Goal: Transaction & Acquisition: Subscribe to service/newsletter

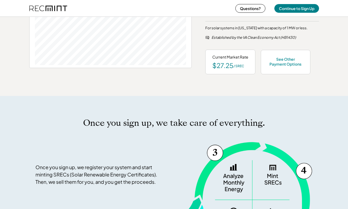
scroll to position [270, 0]
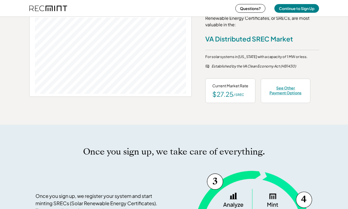
click at [286, 91] on div "See Other Payment Options" at bounding box center [285, 90] width 35 height 10
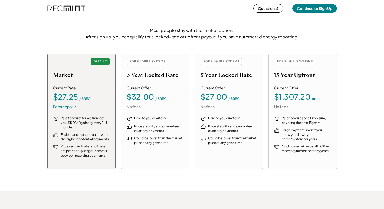
scroll to position [599, 0]
click at [178, 68] on div "FOR ELIGIBLE SYSTEMS 3 Year Locked Rate" at bounding box center [155, 68] width 57 height 21
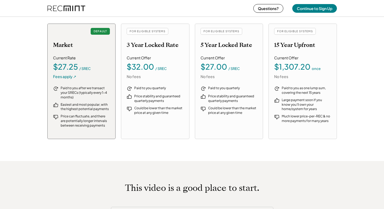
scroll to position [631, 0]
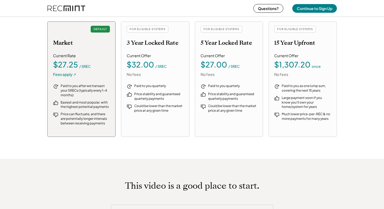
click at [155, 125] on div "Paid to you quarterly Price stability and guaranteed quarterly payments Could b…" at bounding box center [155, 107] width 57 height 46
click at [156, 32] on div "FOR ELIGIBLE SYSTEMS" at bounding box center [148, 29] width 42 height 7
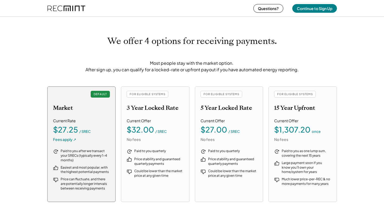
scroll to position [660, 0]
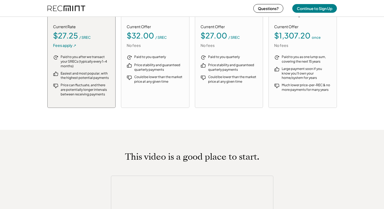
click at [144, 92] on div "Paid to you quarterly Price stability and guaranteed quarterly payments Could b…" at bounding box center [155, 78] width 57 height 46
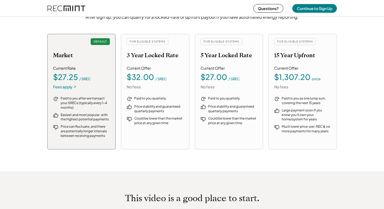
scroll to position [606, 0]
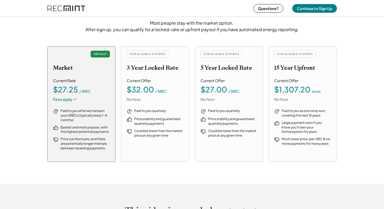
click at [141, 86] on div "$32.00" at bounding box center [140, 90] width 27 height 8
click at [145, 54] on div "FOR ELIGIBLE SYSTEMS" at bounding box center [148, 54] width 42 height 7
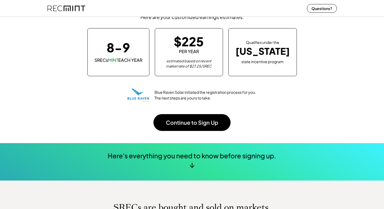
scroll to position [45, 0]
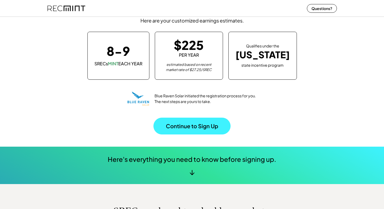
click at [203, 126] on button "Continue to Sign Up" at bounding box center [191, 125] width 77 height 17
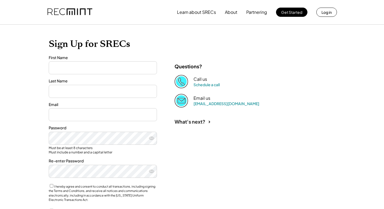
type input "*********"
type input "***"
type input "**********"
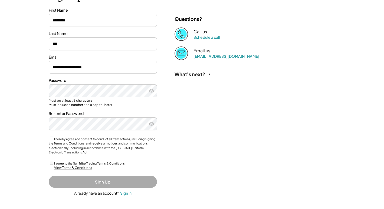
scroll to position [68, 0]
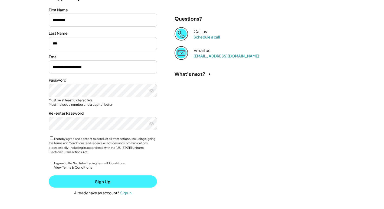
click at [110, 179] on button "Sign Up" at bounding box center [103, 181] width 108 height 12
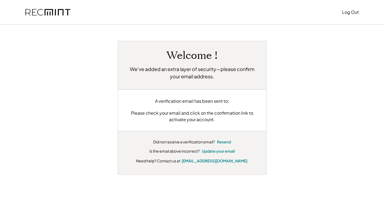
click at [160, 115] on div "Please check your email and click on the confirmation link to activate your acc…" at bounding box center [192, 116] width 132 height 13
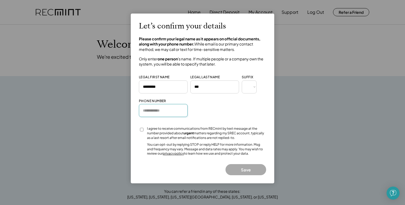
click at [168, 110] on input "input" at bounding box center [163, 110] width 49 height 13
type input "**********"
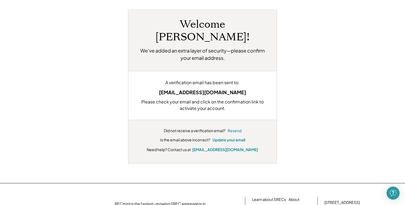
scroll to position [33, 0]
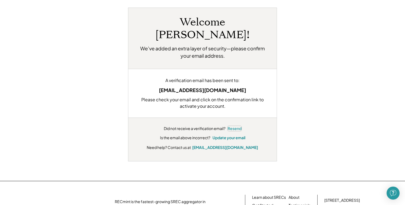
click at [234, 126] on button "Resend" at bounding box center [235, 128] width 14 height 5
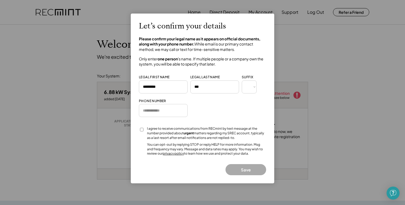
click at [166, 87] on input "input" at bounding box center [163, 86] width 49 height 13
click at [164, 110] on input "input" at bounding box center [163, 110] width 49 height 13
type input "**********"
click at [253, 166] on button "Save" at bounding box center [245, 169] width 41 height 11
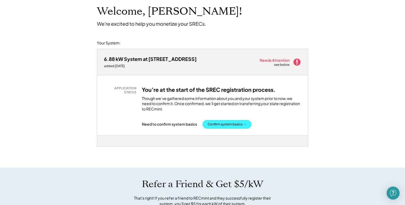
scroll to position [34, 0]
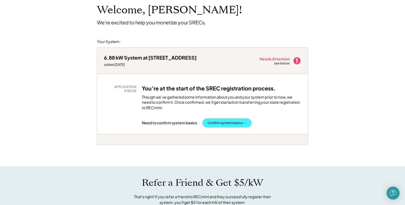
click at [235, 123] on button "Confirm system basics →" at bounding box center [226, 123] width 49 height 9
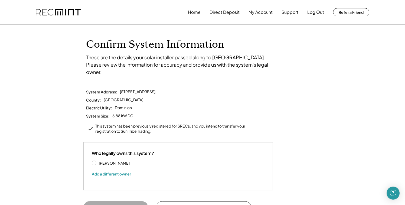
click at [116, 161] on label "[PERSON_NAME]" at bounding box center [121, 163] width 49 height 4
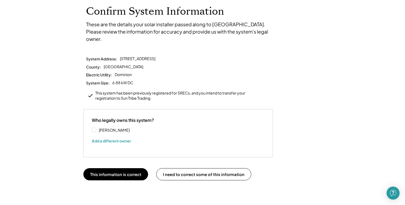
scroll to position [33, 0]
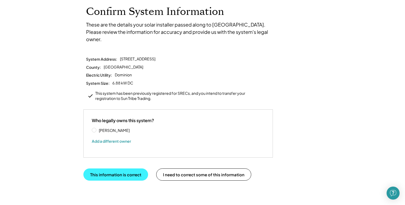
click at [137, 168] on button "This information is correct" at bounding box center [115, 174] width 65 height 12
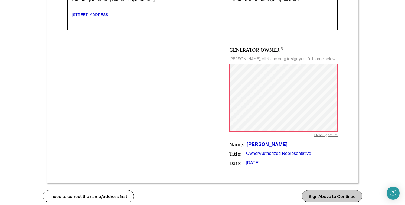
scroll to position [321, 0]
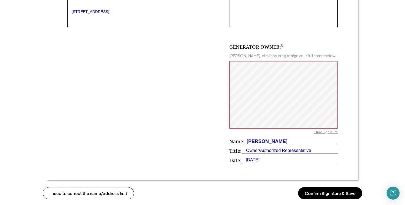
click at [321, 194] on button "Confirm Signature & Save" at bounding box center [330, 193] width 64 height 12
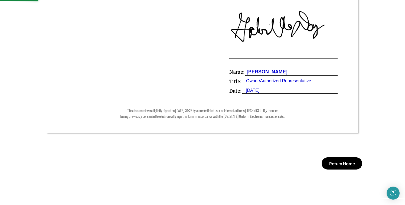
scroll to position [392, 0]
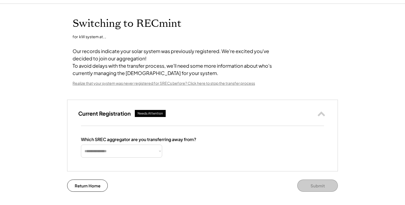
scroll to position [22, 0]
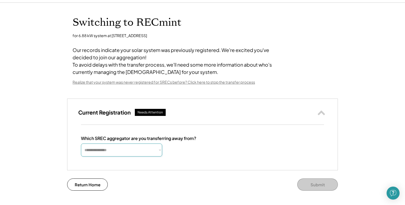
click at [155, 156] on select "**********" at bounding box center [121, 149] width 81 height 13
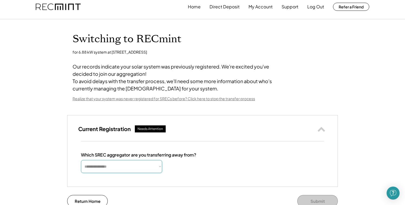
scroll to position [5, 0]
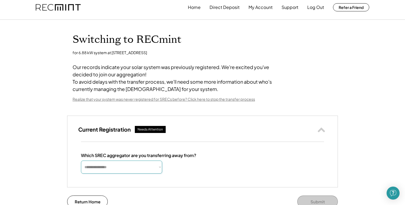
click at [178, 102] on div "Realize that your system was never registered for SRECs before? Click here to s…" at bounding box center [164, 99] width 182 height 5
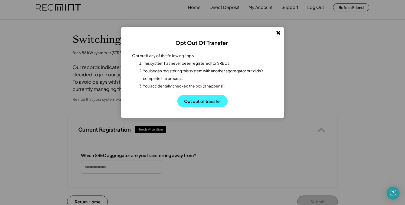
click at [201, 98] on button "Opt out of transfer" at bounding box center [202, 101] width 50 height 12
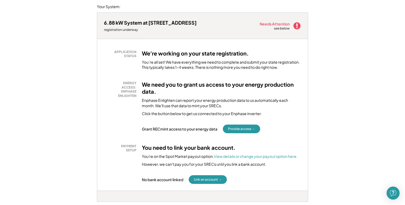
scroll to position [70, 0]
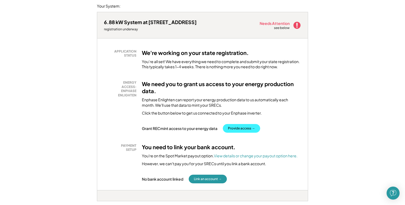
click at [242, 126] on button "Provide access →" at bounding box center [241, 128] width 37 height 9
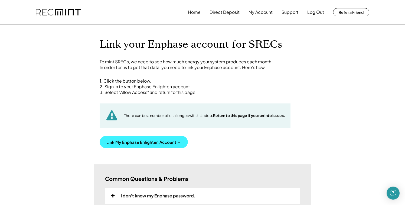
click at [171, 141] on button "Link My Enphase Enlighten Account →" at bounding box center [144, 142] width 88 height 12
click at [146, 143] on button "Link My Enphase Enlighten Account →" at bounding box center [144, 142] width 88 height 12
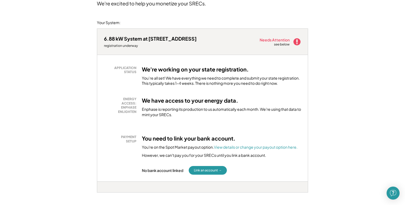
scroll to position [81, 0]
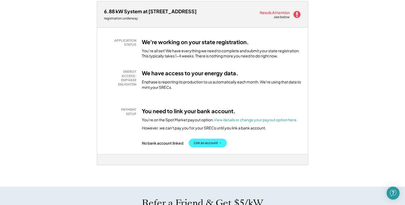
click at [206, 143] on button "Link an account →" at bounding box center [208, 143] width 38 height 9
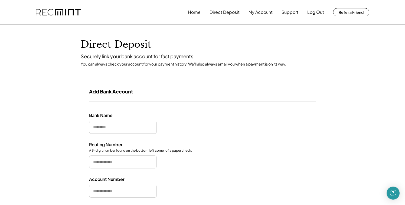
click at [136, 130] on input "input" at bounding box center [123, 127] width 68 height 13
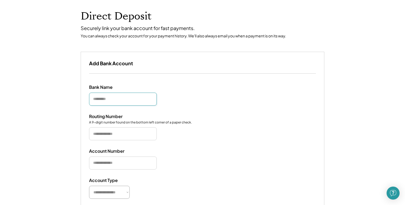
scroll to position [30, 0]
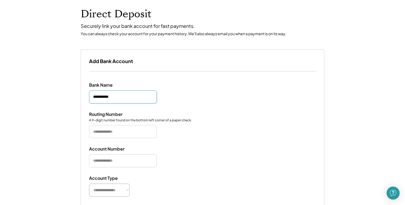
type input "**********"
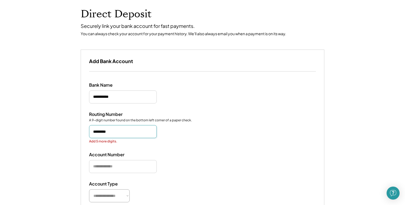
type input "*********"
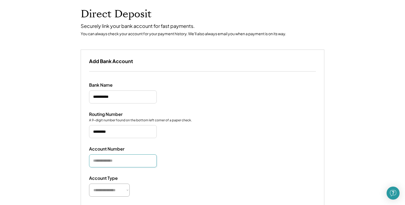
click at [130, 166] on input "input" at bounding box center [123, 160] width 68 height 13
type input "**********"
click at [120, 191] on select "**********" at bounding box center [109, 189] width 41 height 13
select select "**********"
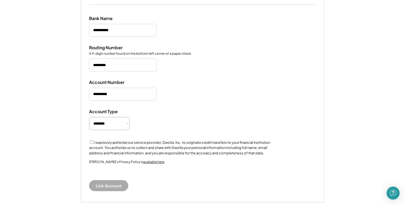
scroll to position [104, 0]
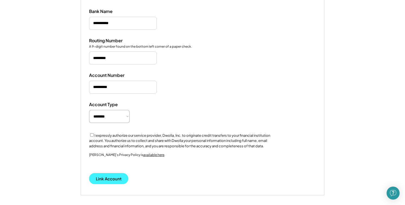
click at [117, 179] on button "Link Account" at bounding box center [108, 178] width 39 height 11
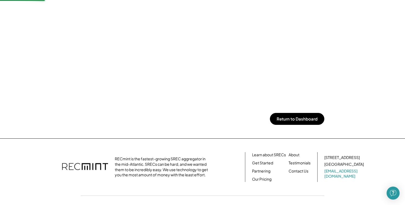
scroll to position [335, 0]
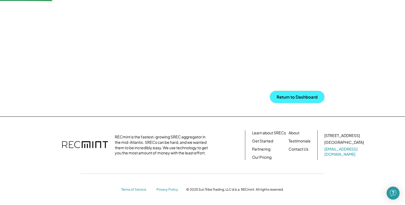
click at [308, 96] on button "Return to Dashboard" at bounding box center [297, 97] width 54 height 12
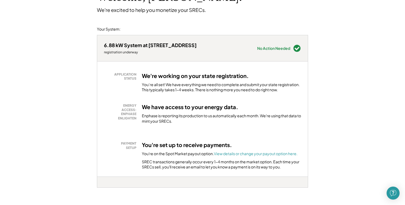
scroll to position [45, 0]
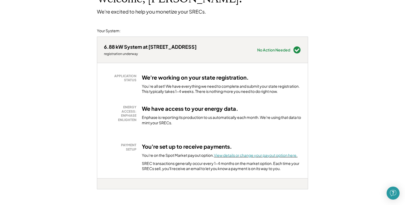
click at [253, 155] on font "View details or change your payout option here." at bounding box center [256, 155] width 84 height 5
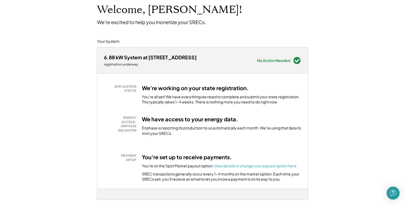
scroll to position [0, 0]
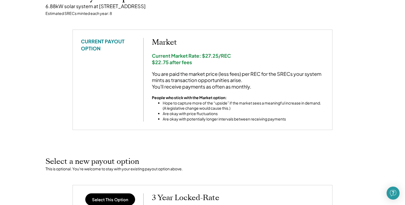
scroll to position [57, 0]
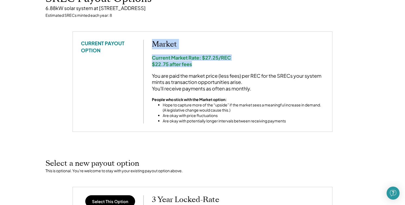
drag, startPoint x: 190, startPoint y: 63, endPoint x: 146, endPoint y: 43, distance: 48.6
click at [146, 43] on div "CURRENT PAYOUT OPTION Market Current Market Rate: $27.25/REC $22.75 after fees …" at bounding box center [202, 82] width 243 height 84
copy div "Market Current Market Rate: $27.25/REC $22.75 after fees"
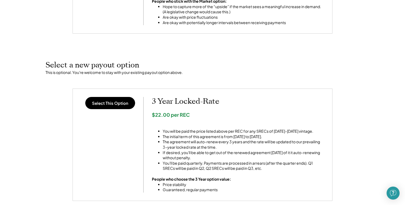
scroll to position [156, 0]
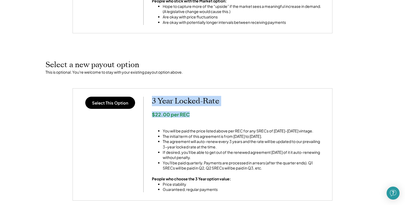
drag, startPoint x: 152, startPoint y: 102, endPoint x: 192, endPoint y: 112, distance: 41.6
click at [192, 112] on div "3 Year Locked-Rate $22.00 per REC You will be paid the price listed above per R…" at bounding box center [238, 144] width 172 height 95
copy div "3 Year Locked-Rate $22.00 per REC"
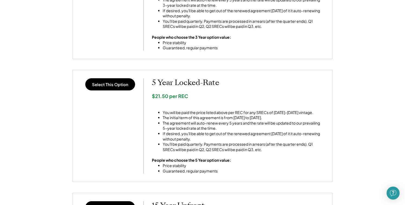
scroll to position [299, 0]
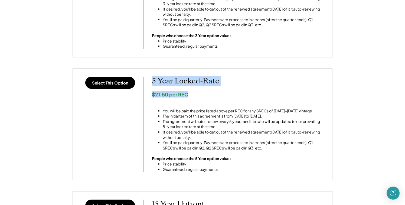
drag, startPoint x: 153, startPoint y: 80, endPoint x: 189, endPoint y: 94, distance: 38.9
click at [189, 94] on div "5 Year Locked-Rate $21.50 per REC You will be paid the price listed above per R…" at bounding box center [238, 124] width 172 height 95
copy div "5 Year Locked-Rate $21.50 per REC"
click at [302, 88] on div "5 Year Locked-Rate $21.50 per REC You will be paid the price listed above per R…" at bounding box center [238, 124] width 172 height 95
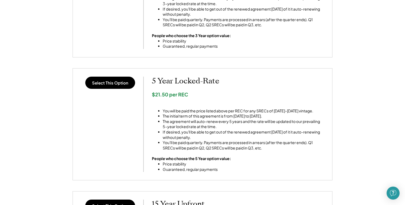
scroll to position [0, 0]
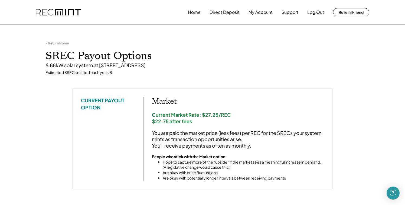
click at [53, 42] on div "< Return Home" at bounding box center [56, 43] width 23 height 4
click at [47, 42] on div "< Return Home" at bounding box center [56, 43] width 23 height 4
